Goal: Task Accomplishment & Management: Complete application form

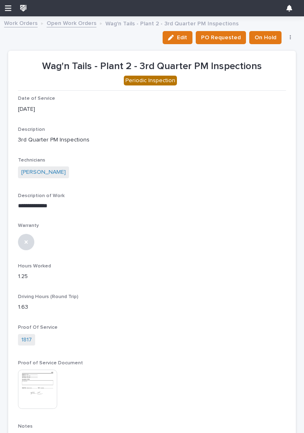
scroll to position [58, 0]
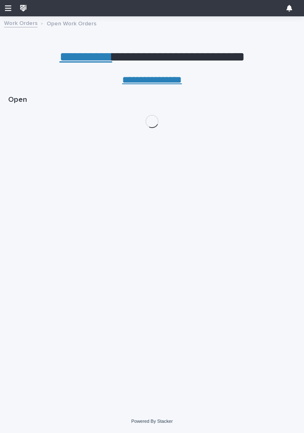
scroll to position [0, 4]
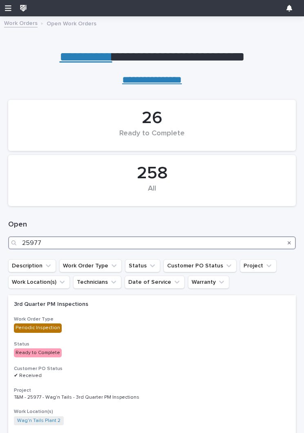
click at [155, 242] on input "25977" at bounding box center [152, 242] width 288 height 13
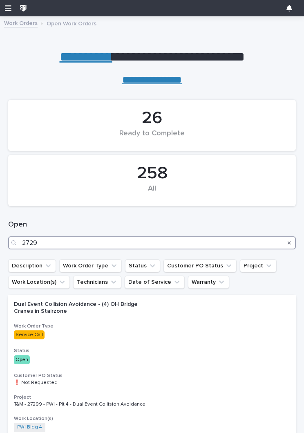
type input "27295"
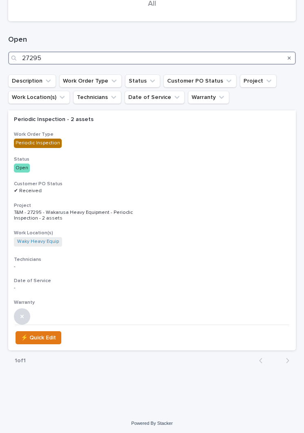
scroll to position [183, 0]
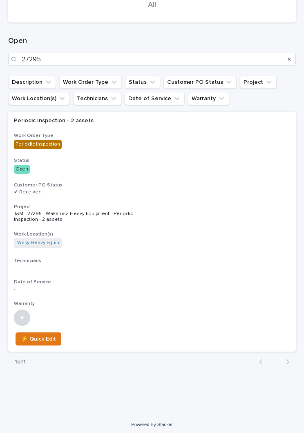
click at [105, 173] on div "Periodic Inspection - 2 assets Work Order Type Periodic Inspection Status Open …" at bounding box center [152, 219] width 288 height 214
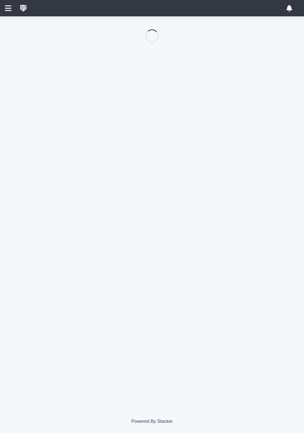
scroll to position [58, 0]
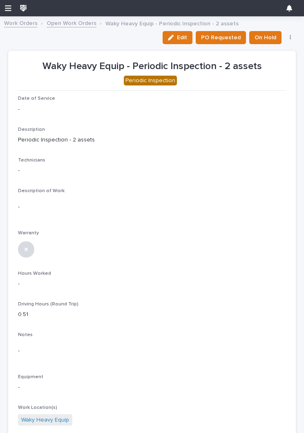
click at [189, 32] on button "Edit" at bounding box center [178, 37] width 30 height 13
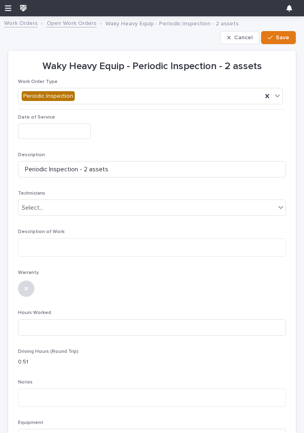
click at [31, 130] on input "text" at bounding box center [54, 130] width 73 height 15
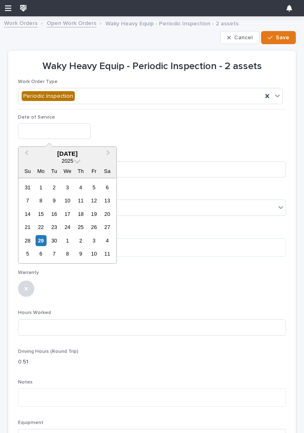
click at [42, 242] on div "29" at bounding box center [41, 240] width 11 height 11
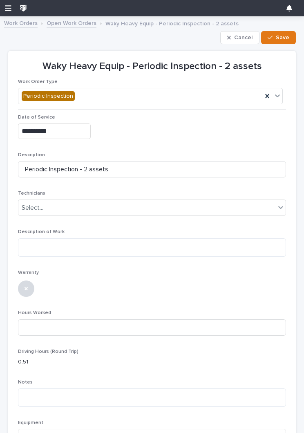
type input "**********"
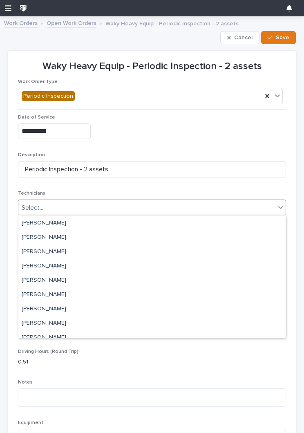
scroll to position [74, 0]
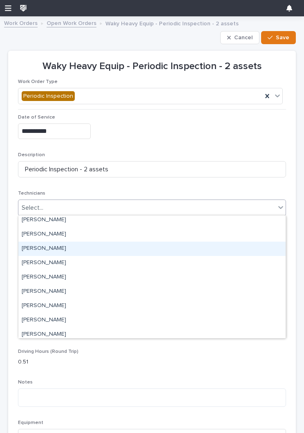
click at [181, 253] on div "[PERSON_NAME]" at bounding box center [151, 249] width 267 height 14
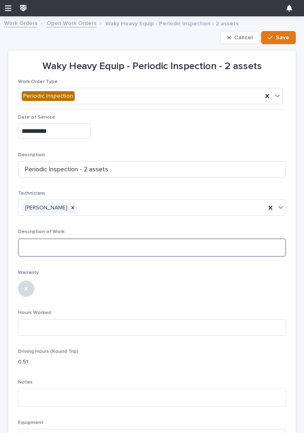
click at [197, 251] on textarea at bounding box center [152, 247] width 268 height 18
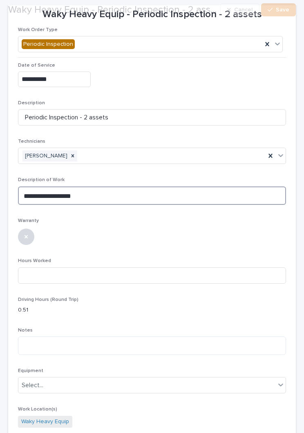
scroll to position [51, 0]
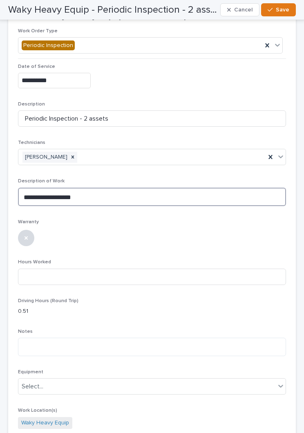
click at [212, 198] on textarea "**********" at bounding box center [152, 197] width 268 height 18
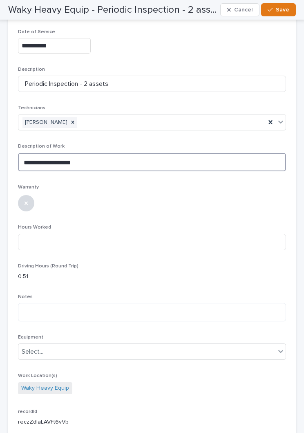
scroll to position [88, 0]
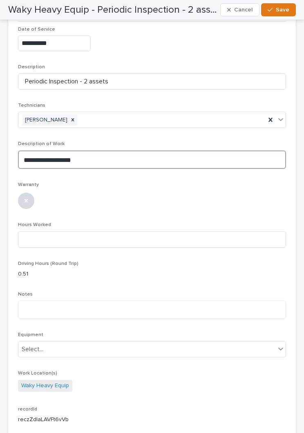
type textarea "**********"
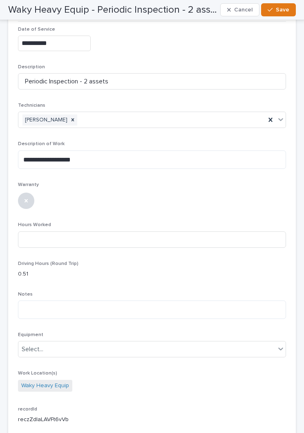
click at [233, 204] on div at bounding box center [152, 200] width 268 height 18
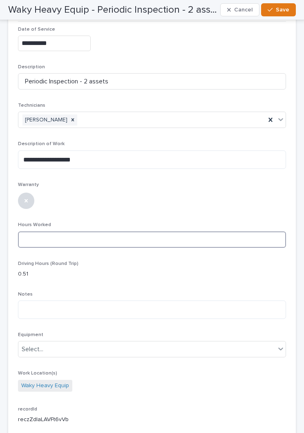
click at [200, 241] on input at bounding box center [152, 239] width 268 height 16
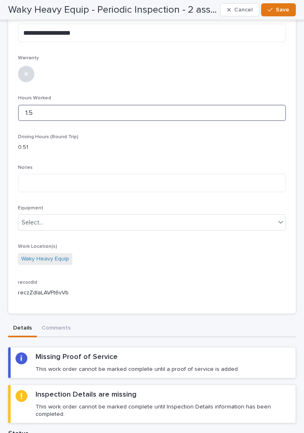
scroll to position [227, 0]
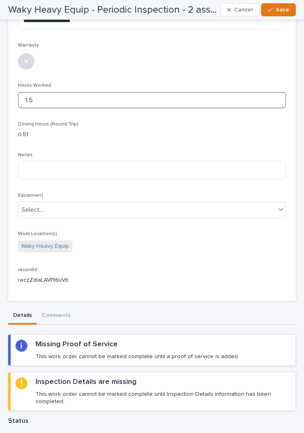
type input "1.5"
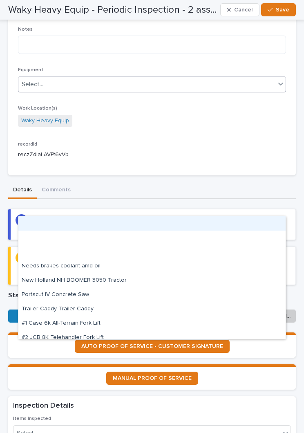
scroll to position [361, 0]
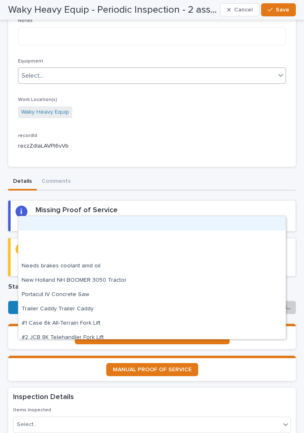
click at [280, 9] on span "Save" at bounding box center [282, 9] width 13 height 7
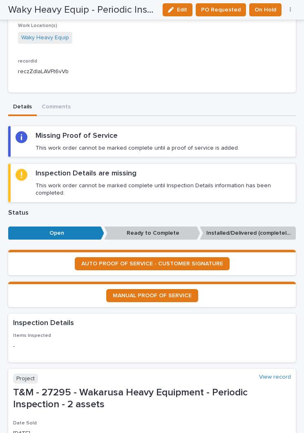
click at [177, 9] on div "button" at bounding box center [172, 10] width 9 height 6
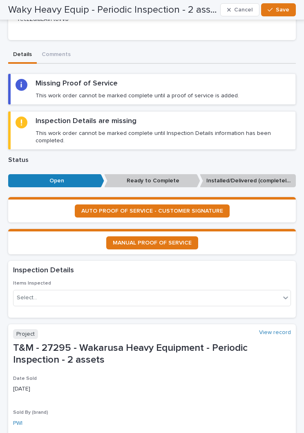
scroll to position [503, 0]
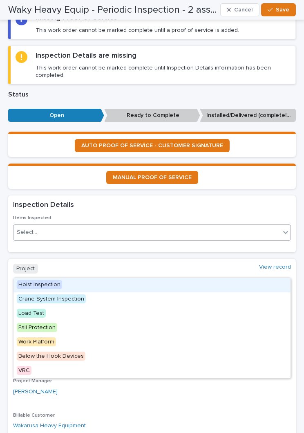
type textarea "**********"
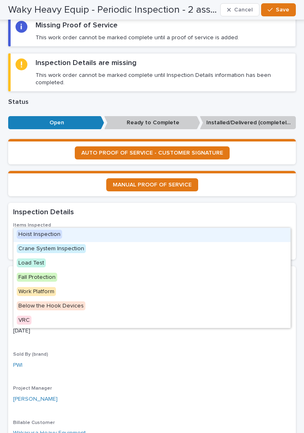
click at [235, 237] on div "Hoist Inspection" at bounding box center [151, 235] width 277 height 14
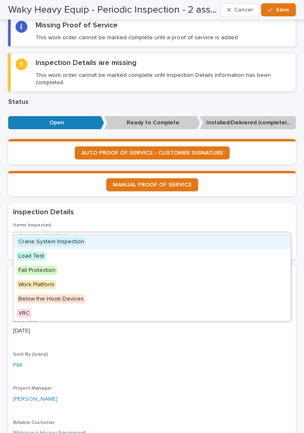
click at [204, 242] on div "Crane System Inspection" at bounding box center [151, 242] width 277 height 14
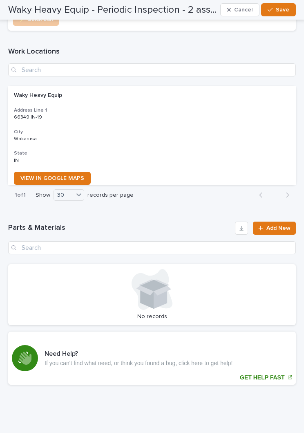
scroll to position [1388, 0]
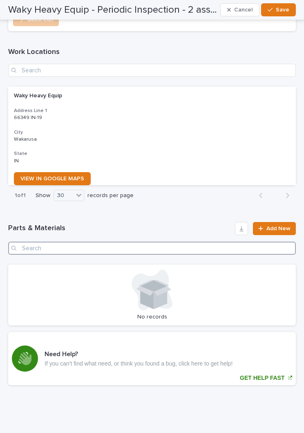
click at [226, 242] on input "Search" at bounding box center [152, 248] width 288 height 13
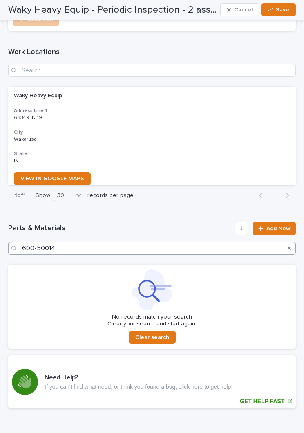
type input "600-50014"
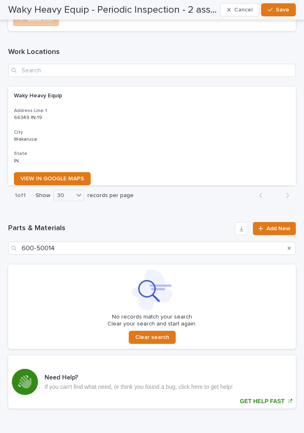
click at [275, 222] on link "Add New" at bounding box center [274, 228] width 43 height 13
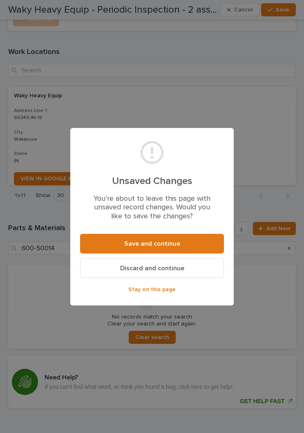
click at [185, 240] on button "Save and continue" at bounding box center [152, 244] width 144 height 20
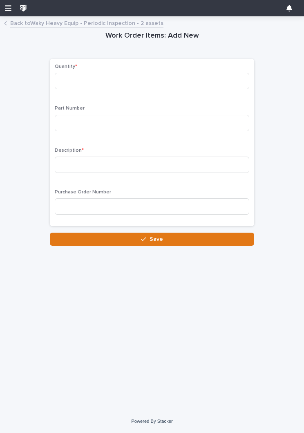
scroll to position [58, 0]
click at [213, 77] on input at bounding box center [152, 81] width 195 height 16
type input "1"
click at [213, 119] on input at bounding box center [152, 123] width 195 height 16
type input "600-50014"
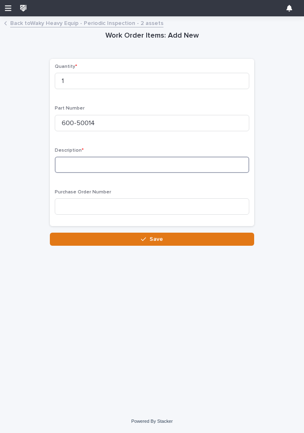
click at [84, 163] on input at bounding box center [152, 165] width 195 height 16
type input "Safety latch - 2 Ton - [PERSON_NAME]"
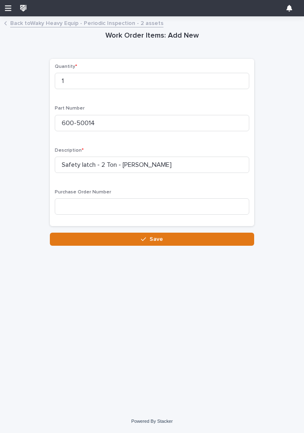
click at [205, 240] on button "Save" at bounding box center [152, 239] width 204 height 13
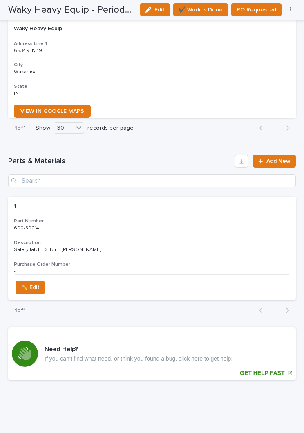
scroll to position [1338, 0]
click at [272, 158] on span "Add New" at bounding box center [278, 161] width 24 height 6
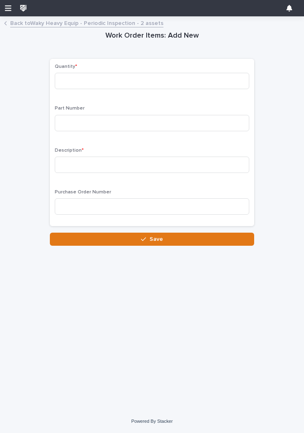
scroll to position [58, 0]
click at [227, 85] on input at bounding box center [152, 81] width 195 height 16
type input "1"
click at [211, 119] on input at bounding box center [152, 123] width 195 height 16
type input "L0847-057"
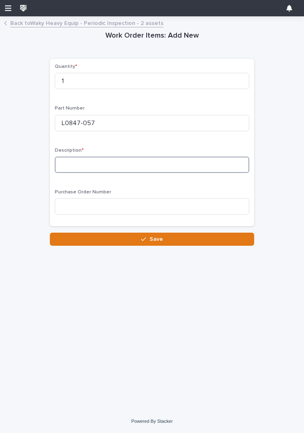
click at [214, 161] on input at bounding box center [152, 165] width 195 height 16
type input "Rock Drill Oil- 1 Gallon"
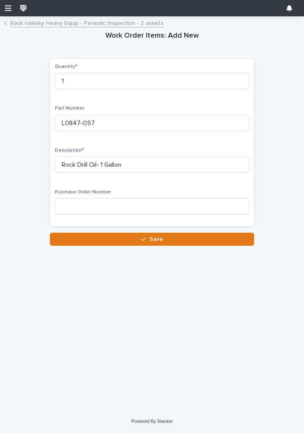
click at [218, 237] on button "Save" at bounding box center [152, 239] width 204 height 13
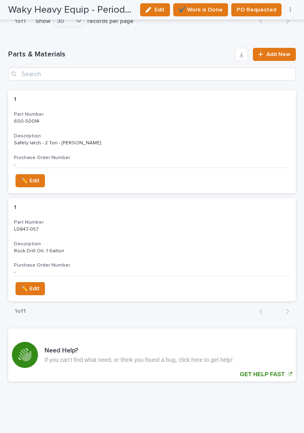
scroll to position [1445, 0]
click at [204, 11] on span "✔️ Work is Done" at bounding box center [201, 10] width 44 height 10
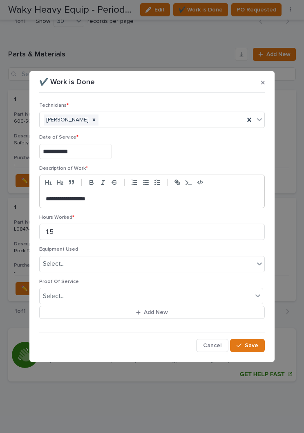
click at [208, 344] on span "Cancel" at bounding box center [212, 345] width 18 height 7
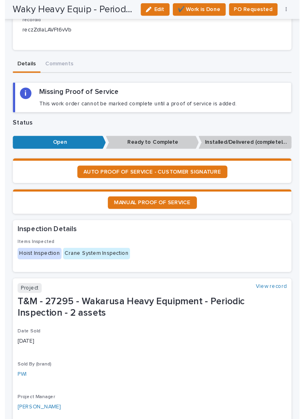
scroll to position [416, 0]
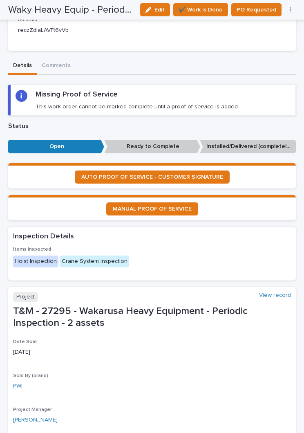
click at [207, 174] on span "AUTO PROOF OF SERVICE - CUSTOMER SIGNATURE" at bounding box center [152, 177] width 142 height 6
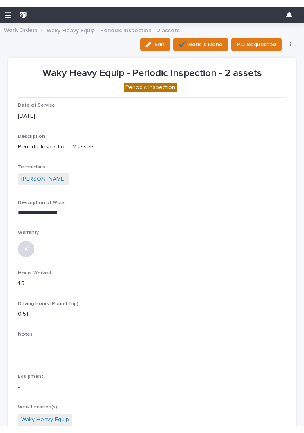
scroll to position [0, 0]
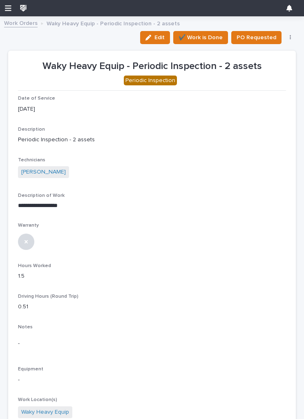
click at [154, 35] on div "button" at bounding box center [149, 38] width 9 height 6
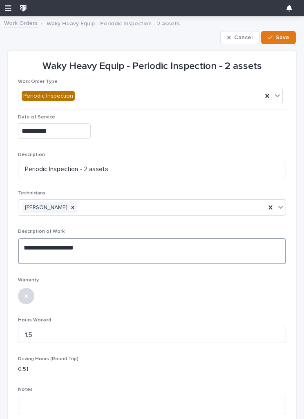
click at [159, 245] on textarea "**********" at bounding box center [152, 251] width 268 height 26
type textarea "**********"
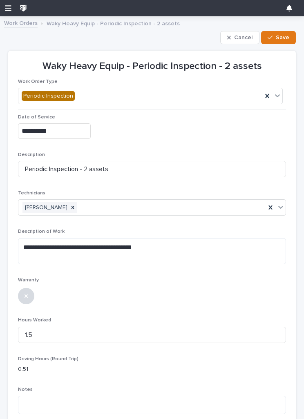
click at [278, 34] on span "Save" at bounding box center [282, 37] width 13 height 7
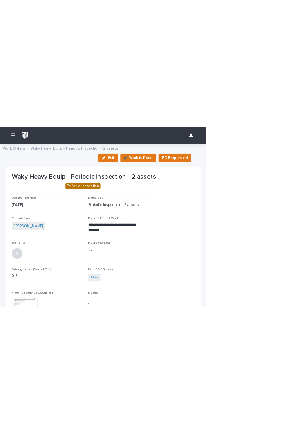
scroll to position [58, 0]
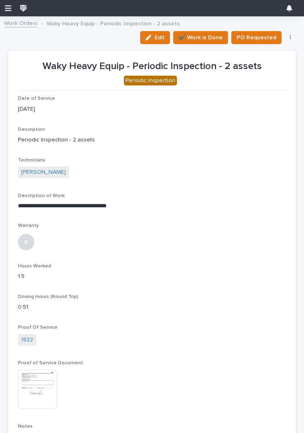
click at [205, 36] on span "✔️ Work is Done" at bounding box center [201, 38] width 44 height 10
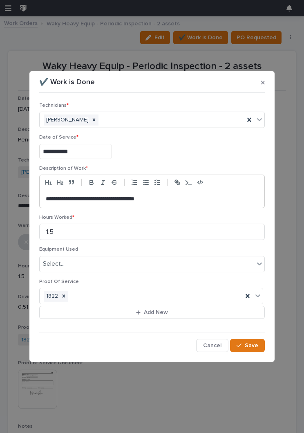
click at [251, 342] on span "Save" at bounding box center [251, 345] width 13 height 7
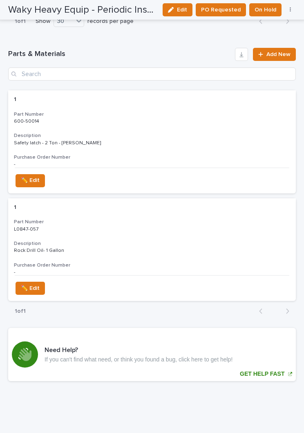
scroll to position [1506, 0]
